Goal: Information Seeking & Learning: Find specific fact

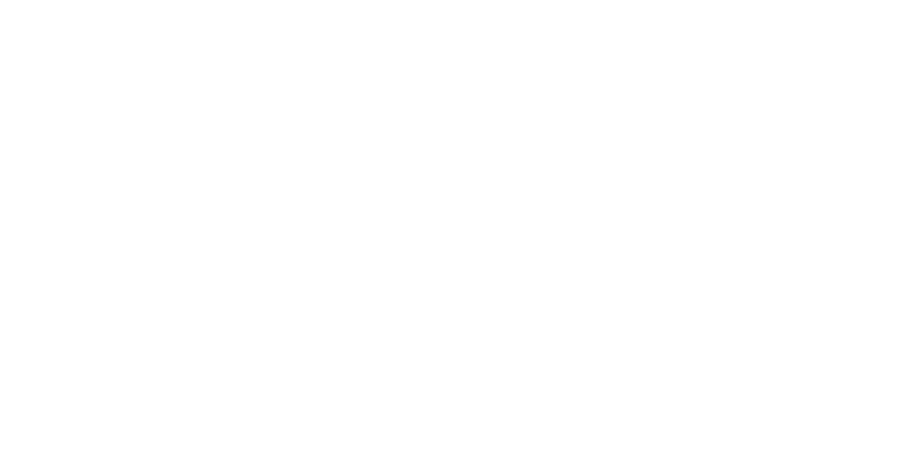
select select
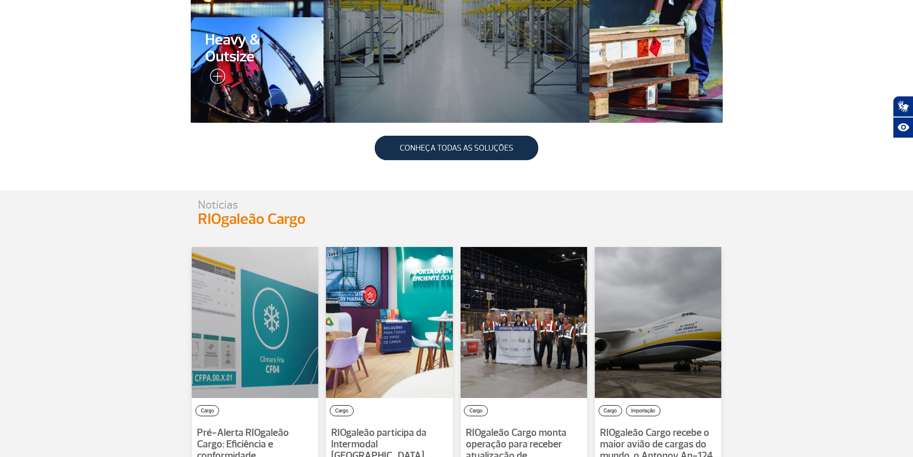
scroll to position [671, 0]
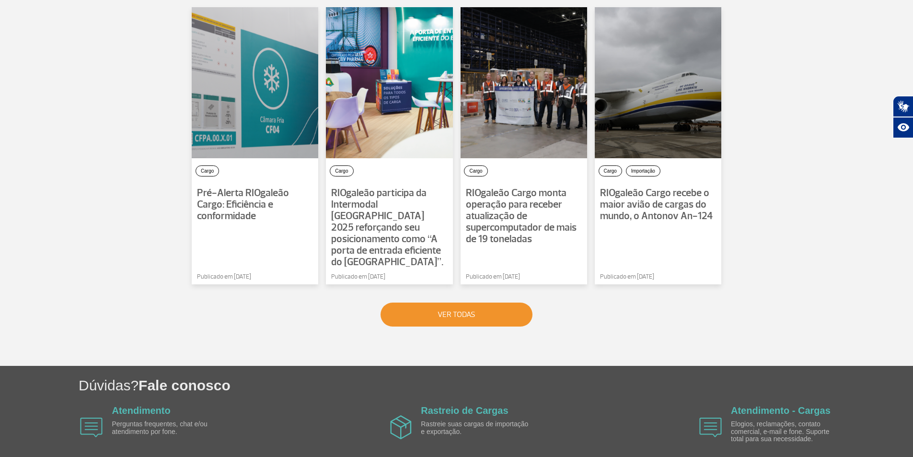
click at [472, 302] on button "VER TODAS" at bounding box center [456, 314] width 152 height 24
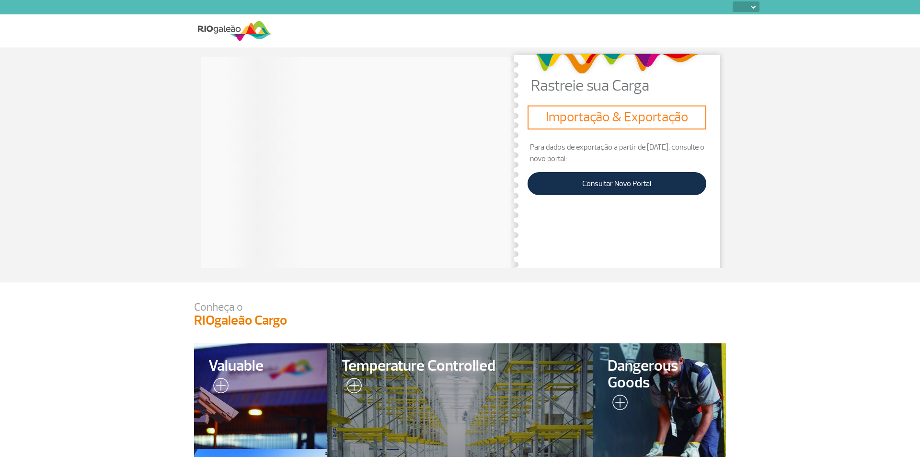
select select
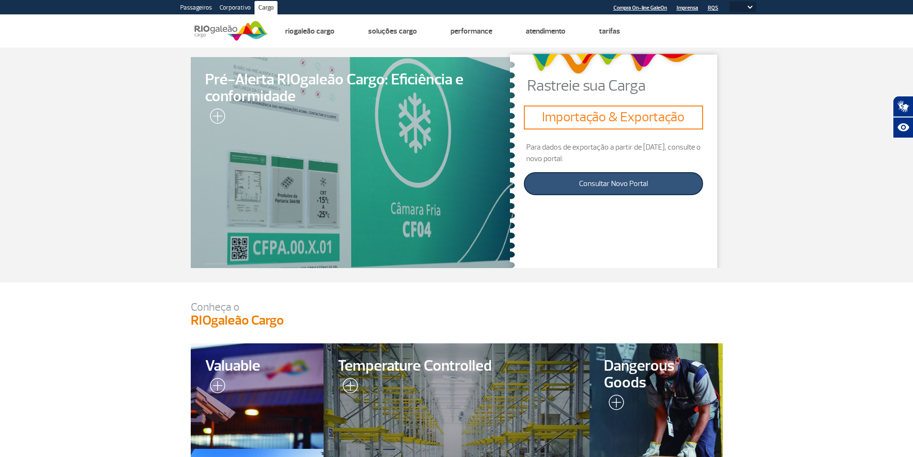
click at [613, 183] on link "Consultar Novo Portal" at bounding box center [613, 183] width 179 height 23
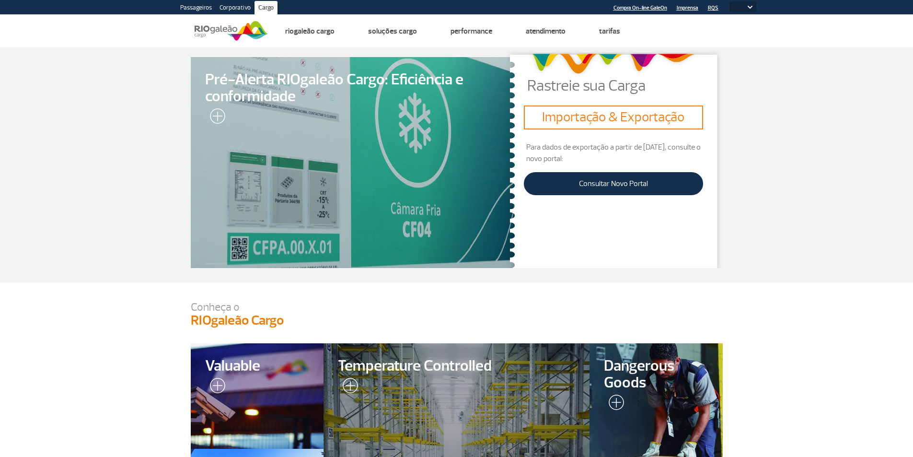
select select
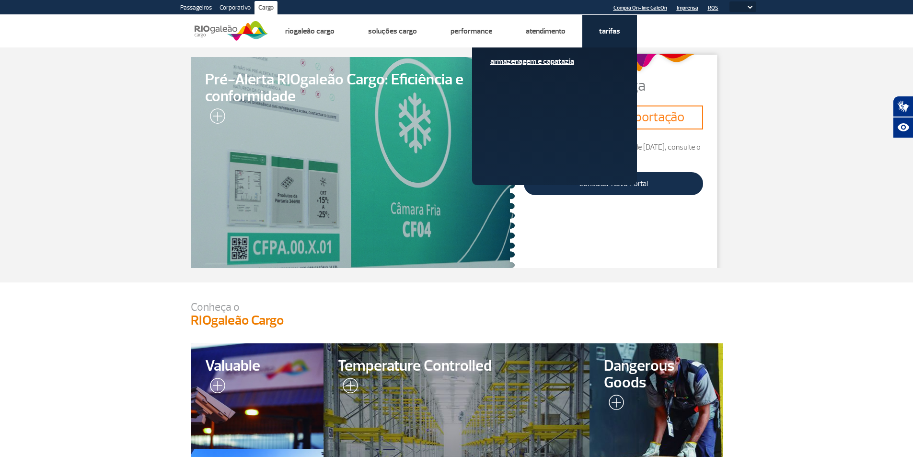
click at [544, 59] on link "Armazenagem e Capatazia" at bounding box center [554, 61] width 128 height 11
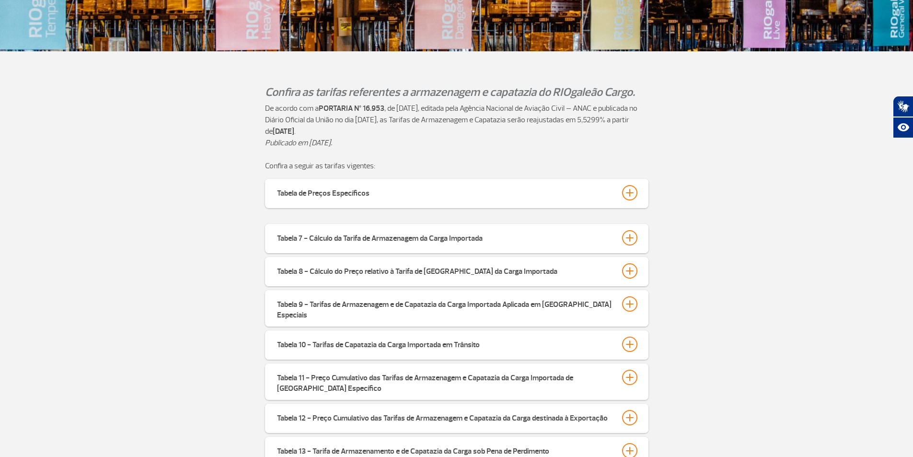
scroll to position [240, 0]
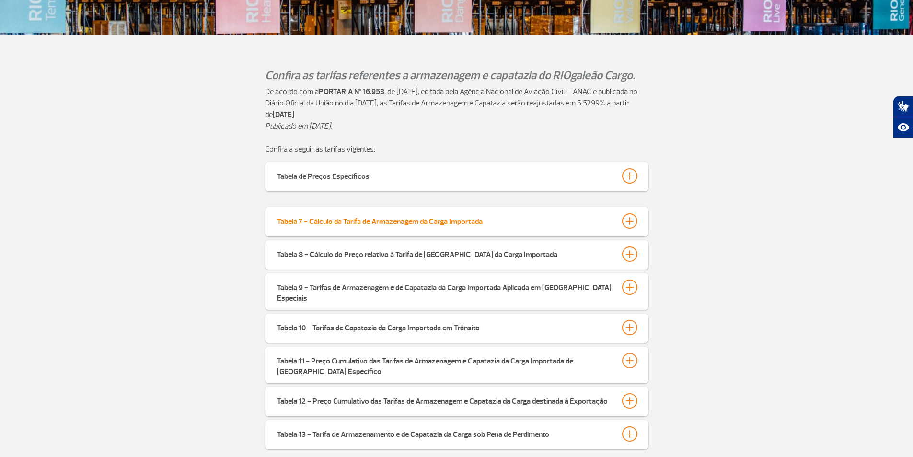
click at [630, 221] on div at bounding box center [629, 220] width 15 height 15
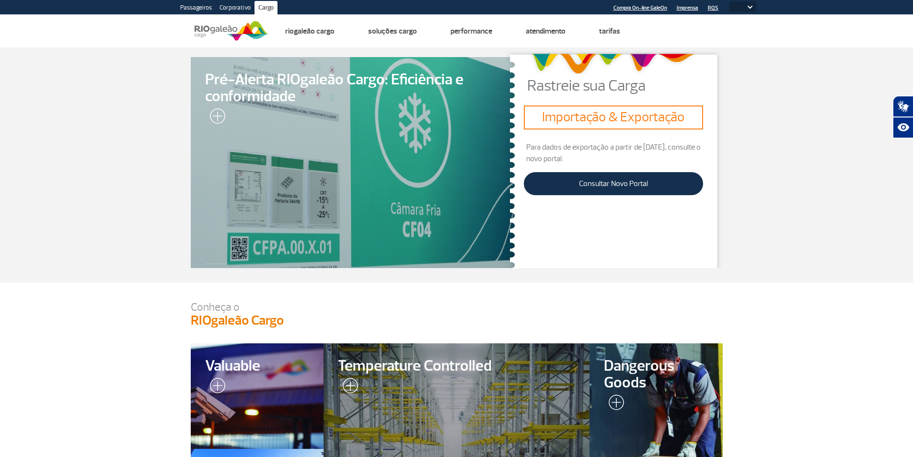
select select
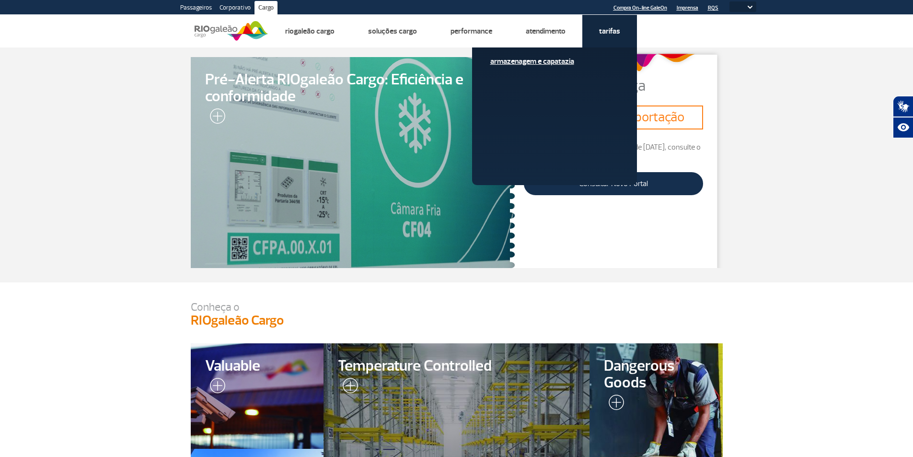
click at [540, 62] on link "Armazenagem e Capatazia" at bounding box center [554, 61] width 128 height 11
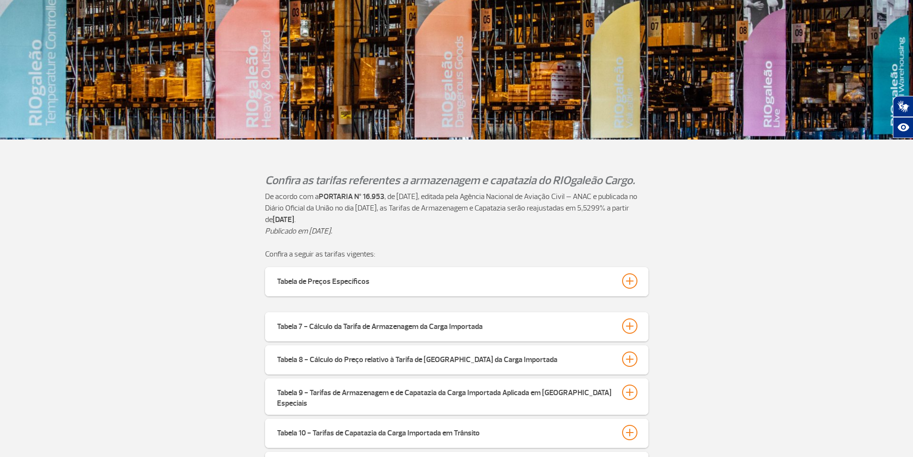
scroll to position [144, 0]
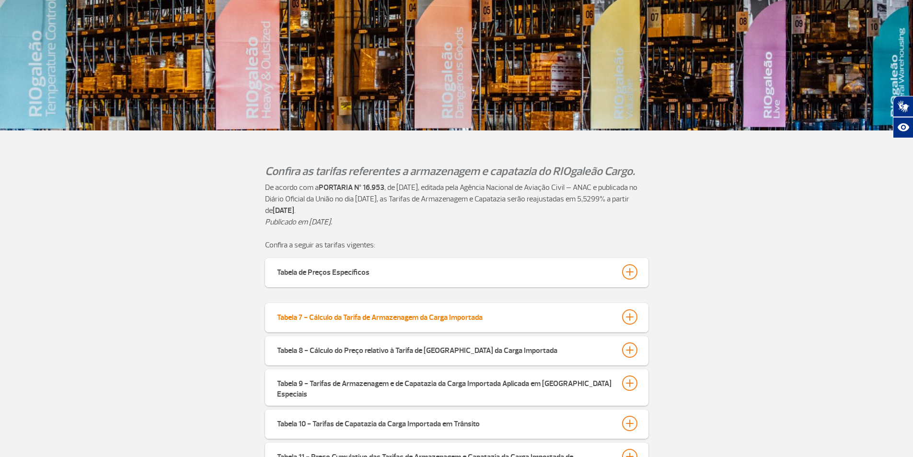
click at [630, 318] on div at bounding box center [629, 316] width 15 height 15
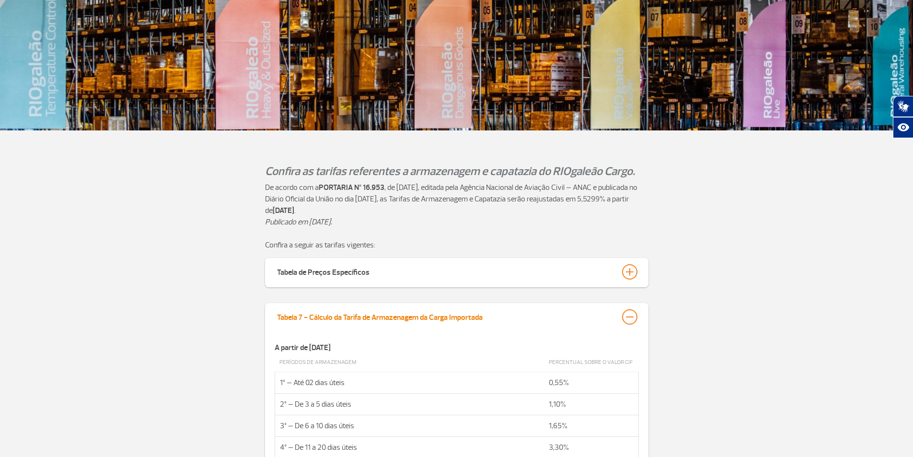
click at [630, 318] on div at bounding box center [629, 316] width 15 height 15
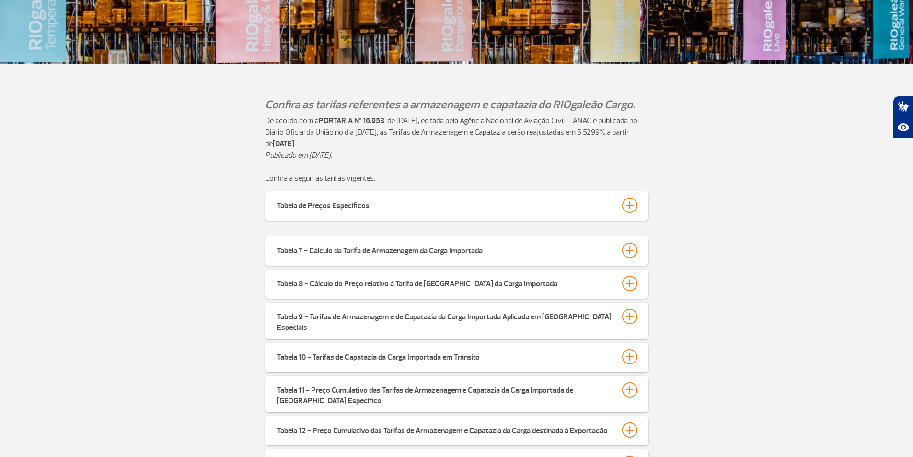
scroll to position [200, 0]
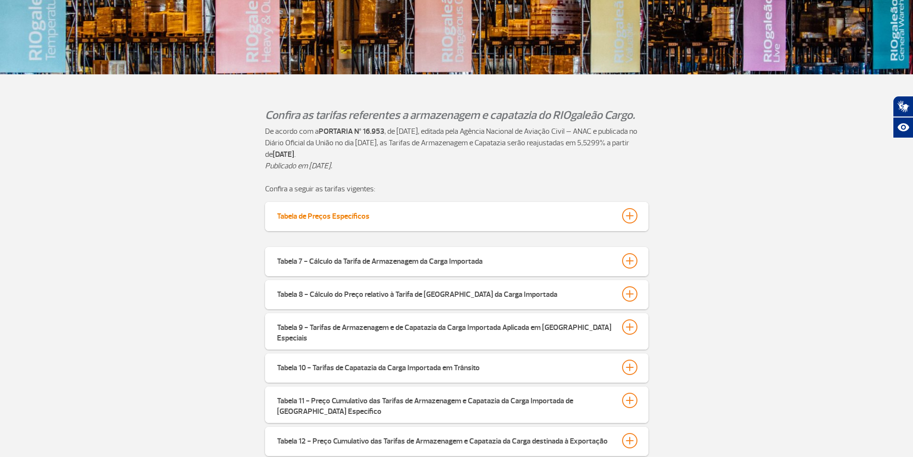
click at [626, 217] on div at bounding box center [629, 215] width 15 height 15
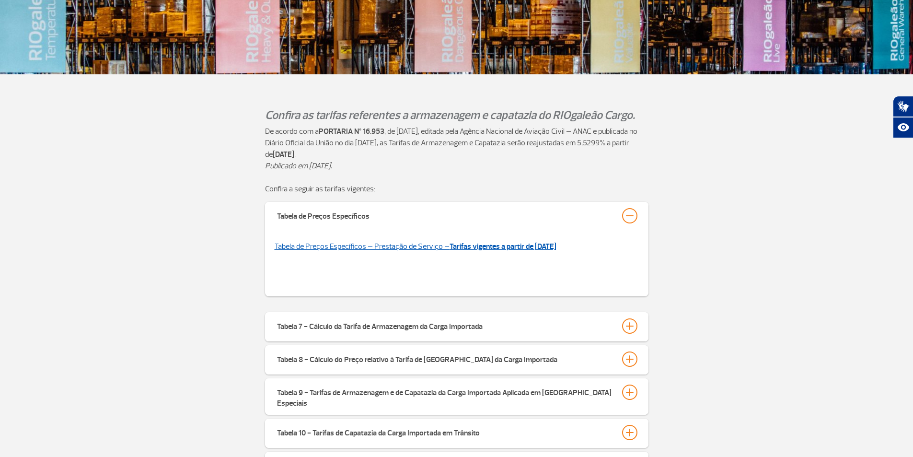
click at [536, 244] on strong "Tarifas vigentes a partir de [DATE]" at bounding box center [502, 246] width 107 height 10
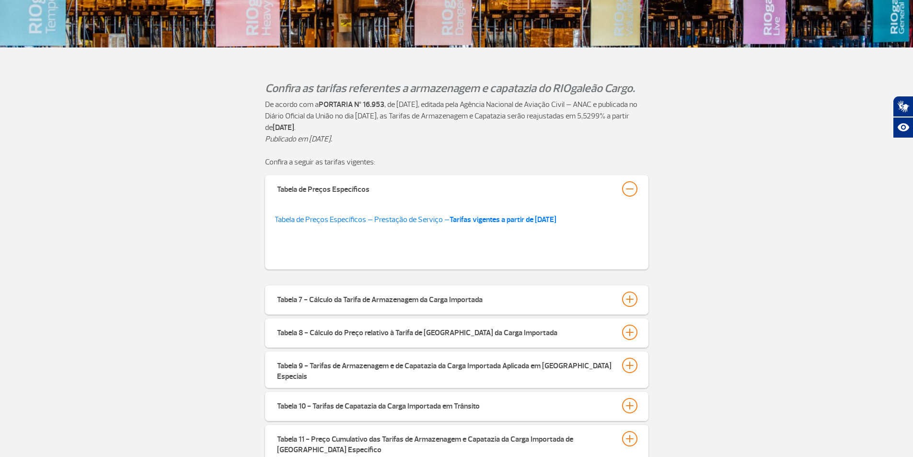
scroll to position [248, 0]
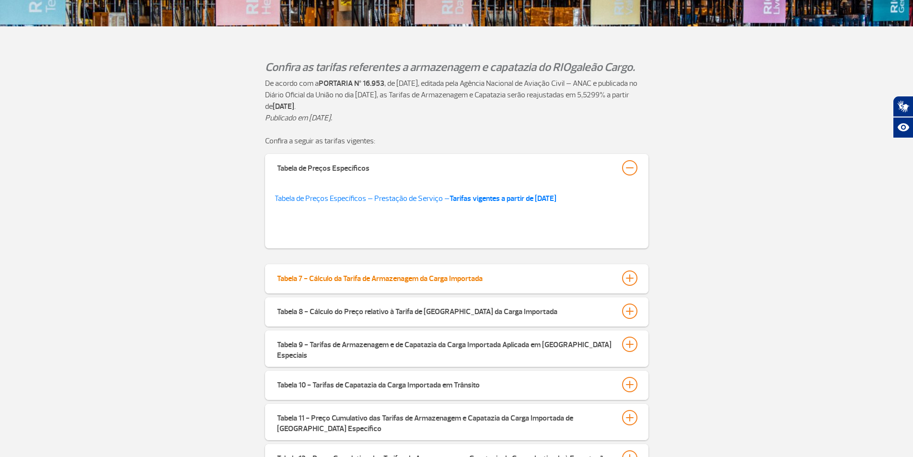
click at [627, 277] on div at bounding box center [629, 277] width 15 height 15
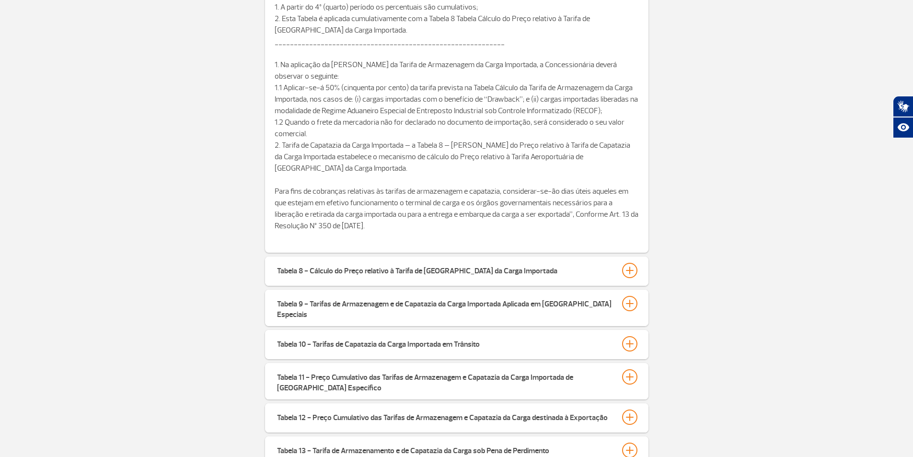
scroll to position [727, 0]
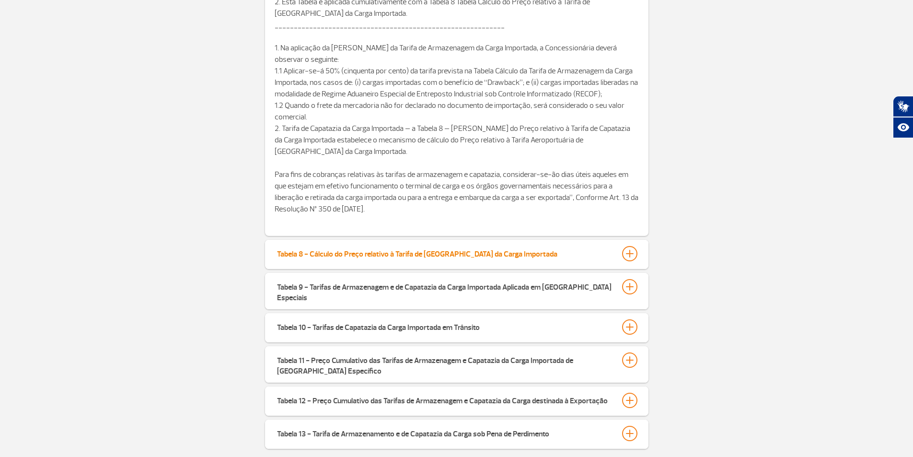
click at [631, 255] on div at bounding box center [629, 253] width 15 height 15
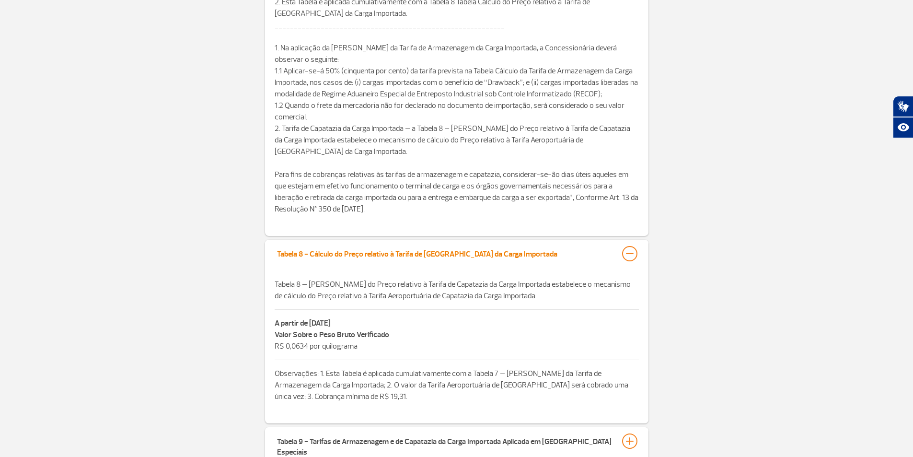
click at [631, 255] on div at bounding box center [629, 253] width 15 height 15
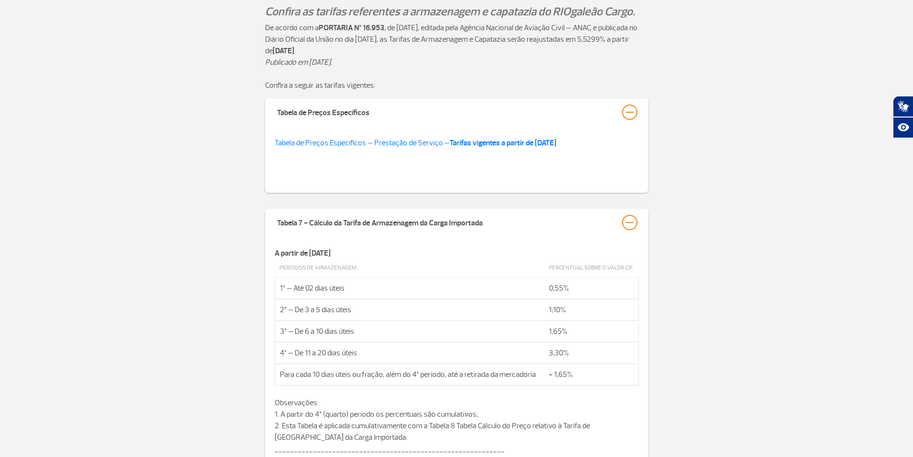
scroll to position [296, 0]
